Goal: Information Seeking & Learning: Learn about a topic

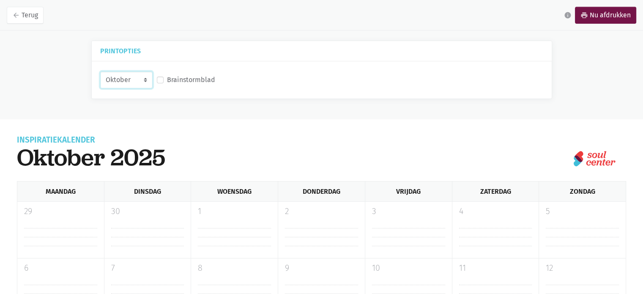
click at [144, 77] on select "Augustus September Oktober November" at bounding box center [126, 79] width 52 height 17
select select "8-2025"
click at [100, 71] on select "Augustus September Oktober November" at bounding box center [126, 79] width 52 height 17
click at [144, 82] on select "Augustus September Oktober November" at bounding box center [126, 79] width 52 height 17
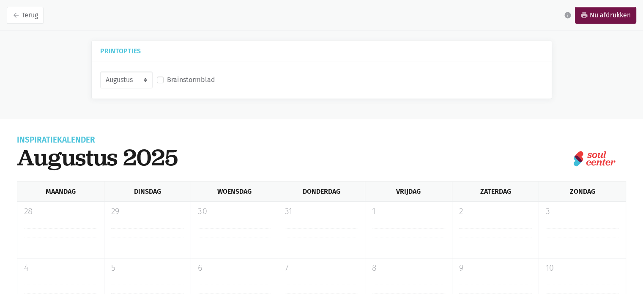
click at [167, 77] on label "Brainstormblad" at bounding box center [191, 79] width 48 height 11
click at [161, 77] on input "Brainstormblad" at bounding box center [160, 78] width 7 height 9
checkbox input "true"
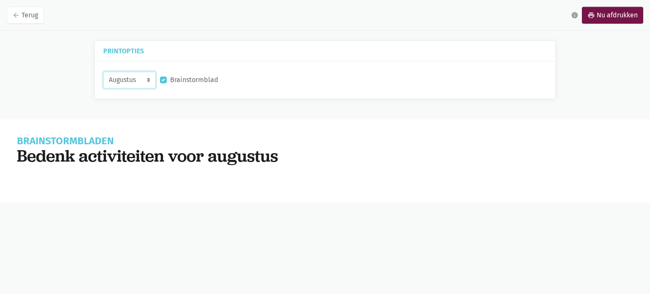
click at [143, 73] on select "Augustus September Oktober November" at bounding box center [129, 79] width 52 height 17
click at [103, 71] on select "Augustus September Oktober November" at bounding box center [129, 79] width 52 height 17
click at [144, 79] on select "Augustus September Oktober November" at bounding box center [129, 79] width 52 height 17
click at [103, 71] on select "Augustus September Oktober November" at bounding box center [129, 79] width 52 height 17
click at [145, 82] on select "Augustus September Oktober November" at bounding box center [129, 79] width 52 height 17
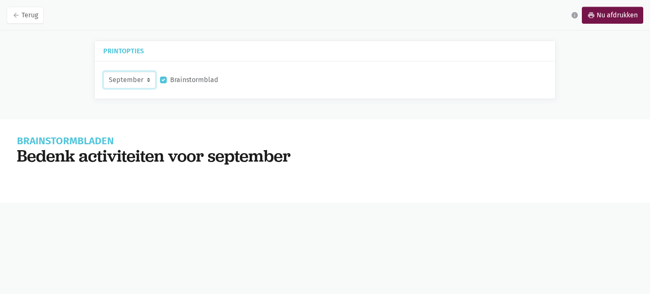
select select "10-2025"
click at [103, 71] on select "Augustus September Oktober November" at bounding box center [129, 79] width 52 height 17
click at [166, 80] on div "Brainstormblad" at bounding box center [189, 79] width 58 height 11
click at [170, 80] on label "Brainstormblad" at bounding box center [194, 79] width 48 height 11
click at [164, 80] on input "Brainstormblad" at bounding box center [163, 78] width 7 height 9
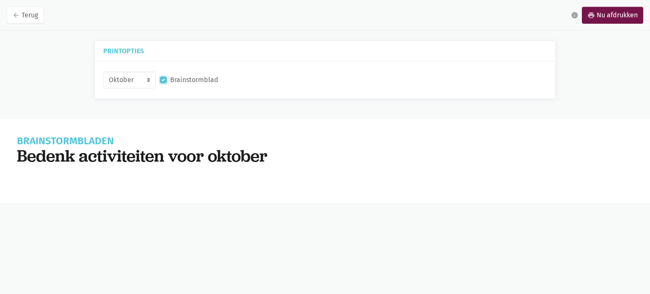
checkbox input "false"
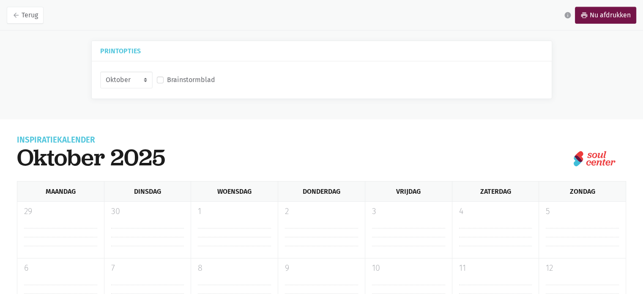
click at [590, 158] on img at bounding box center [594, 159] width 42 height 16
click at [30, 15] on link "arrow_back Terug" at bounding box center [25, 15] width 37 height 17
